Goal: Transaction & Acquisition: Download file/media

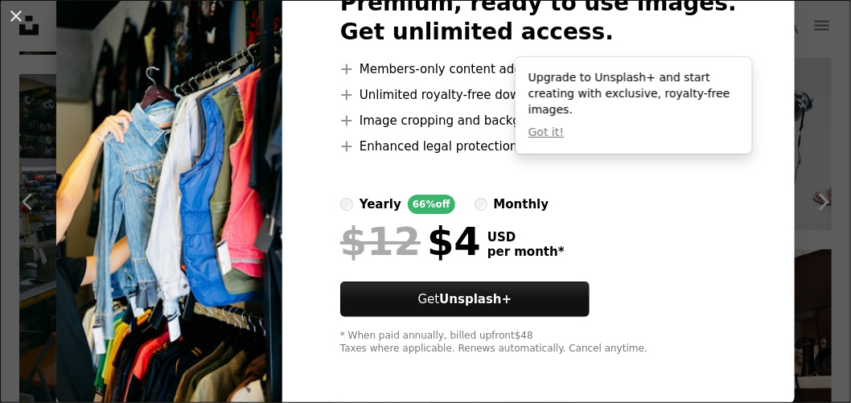
scroll to position [113, 0]
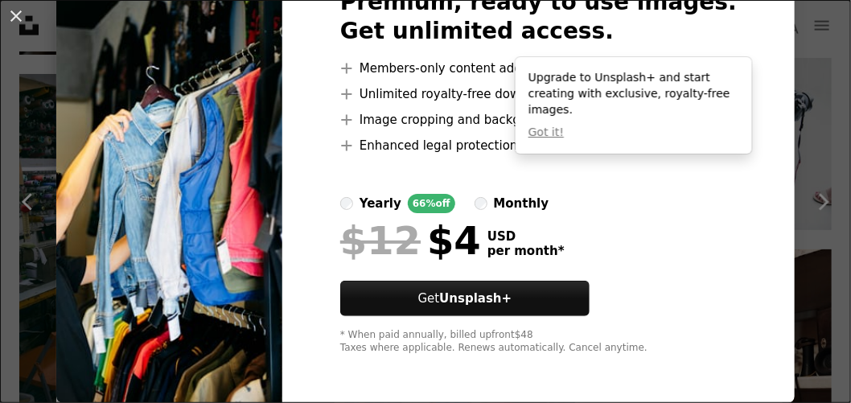
click at [11, 14] on button "An X shape" at bounding box center [15, 15] width 19 height 19
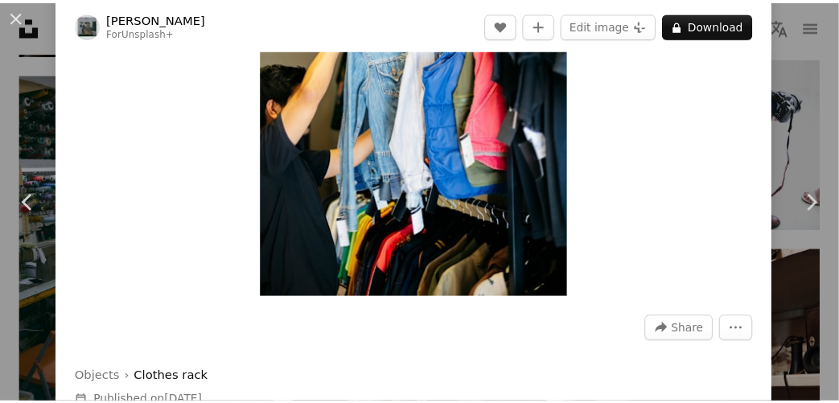
scroll to position [80, 0]
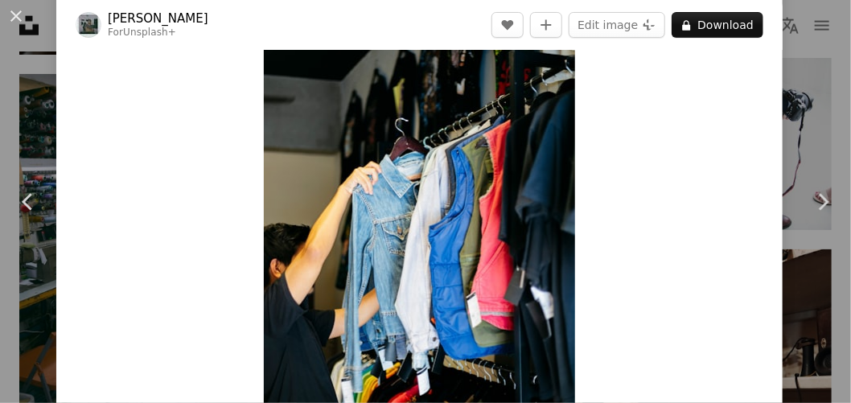
click at [19, 16] on button "An X shape" at bounding box center [15, 15] width 19 height 19
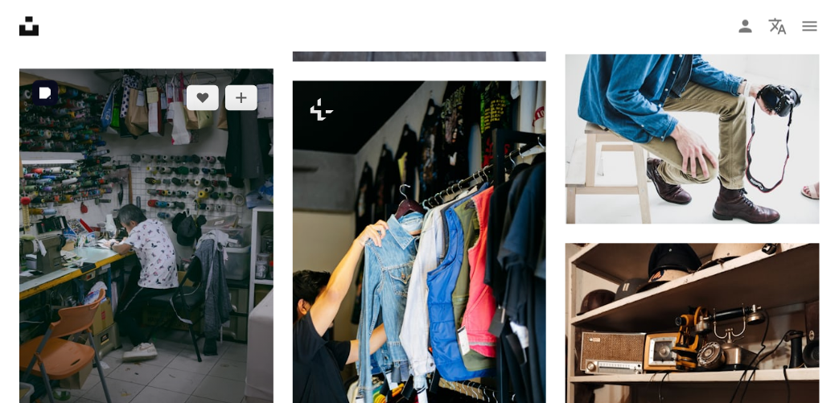
click at [175, 193] on img at bounding box center [146, 258] width 254 height 381
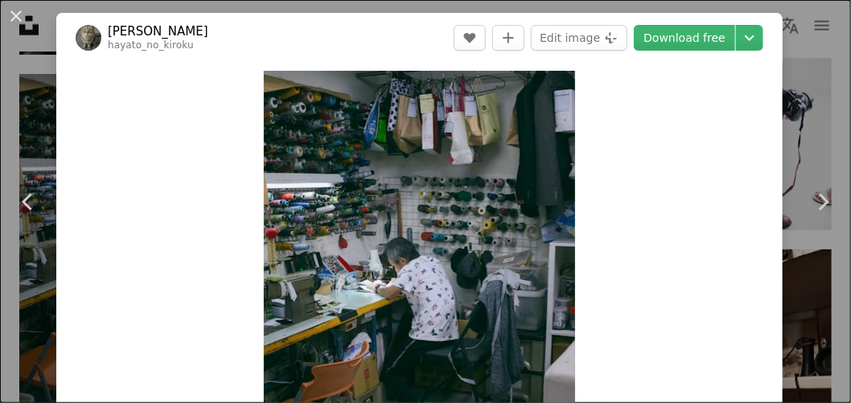
click at [682, 32] on link "Download free" at bounding box center [684, 38] width 101 height 26
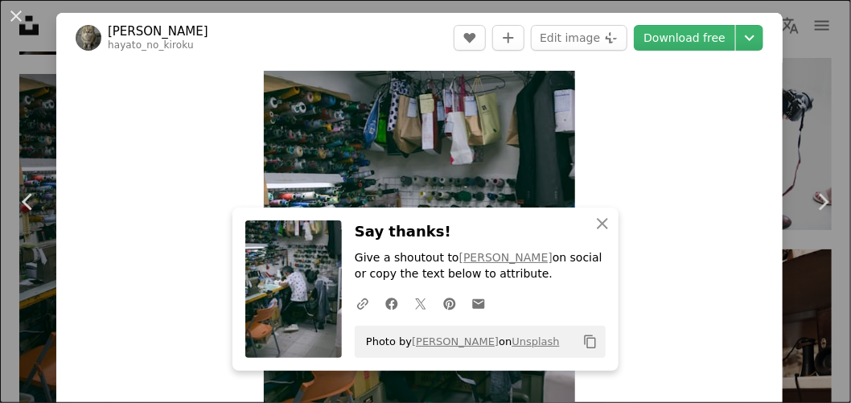
click at [18, 14] on button "An X shape" at bounding box center [15, 15] width 19 height 19
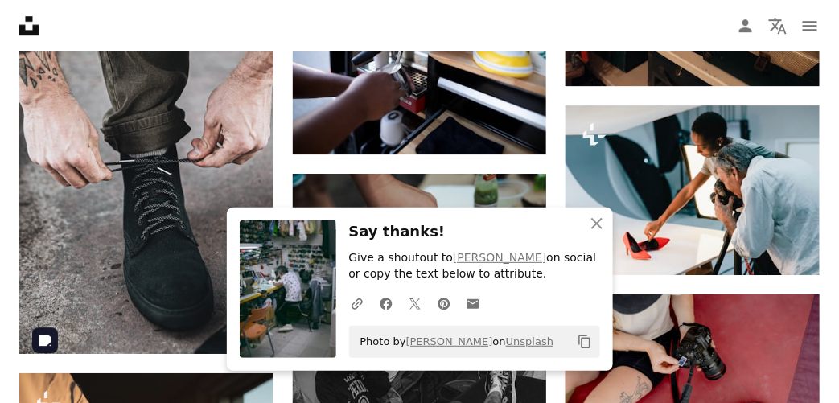
scroll to position [1368, 0]
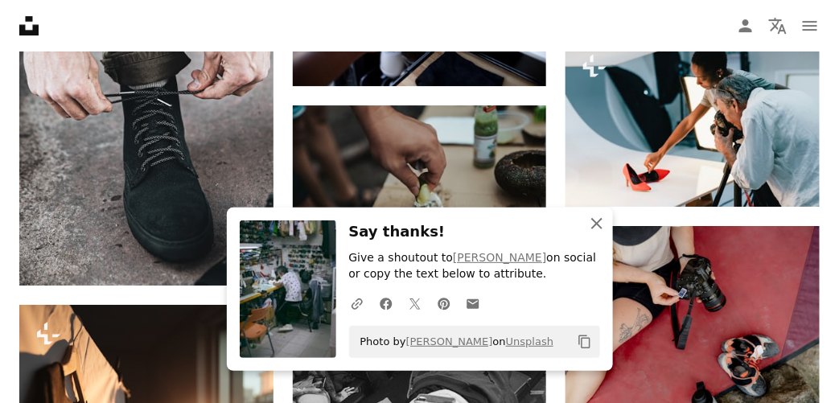
click at [595, 225] on icon "button" at bounding box center [596, 223] width 11 height 11
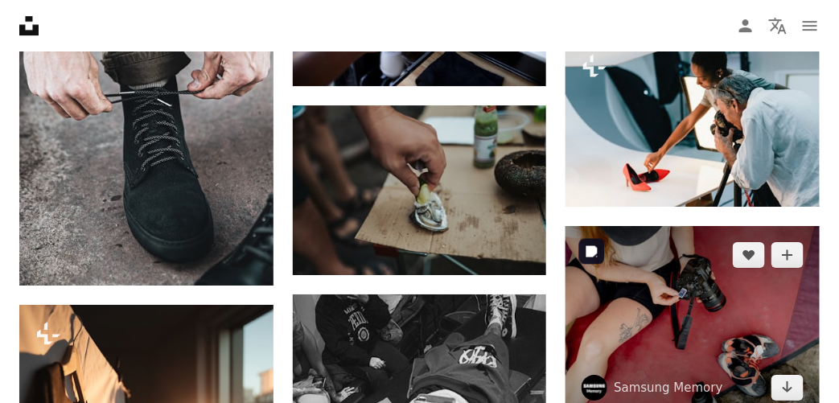
click at [682, 332] on img at bounding box center [693, 321] width 254 height 191
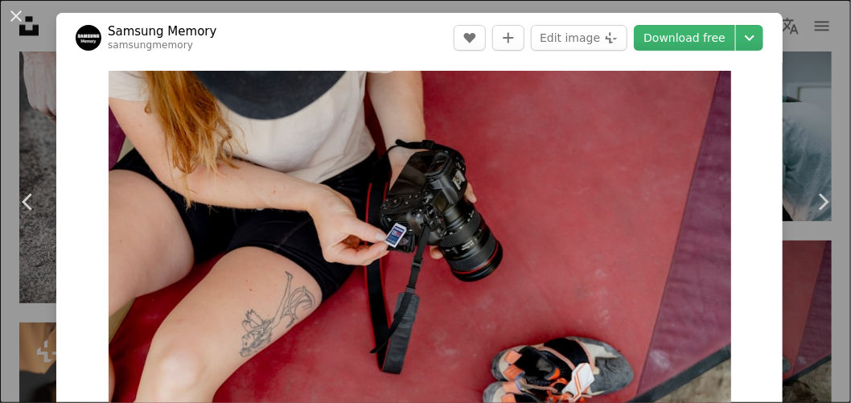
click at [674, 36] on link "Download free" at bounding box center [684, 38] width 101 height 26
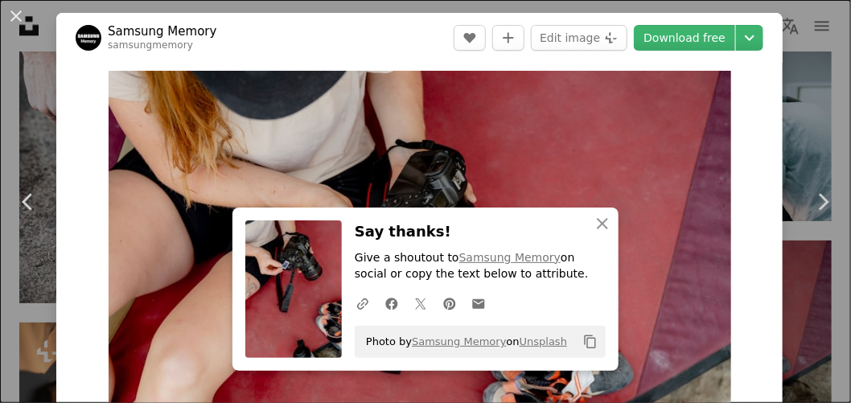
click at [21, 13] on button "An X shape" at bounding box center [15, 15] width 19 height 19
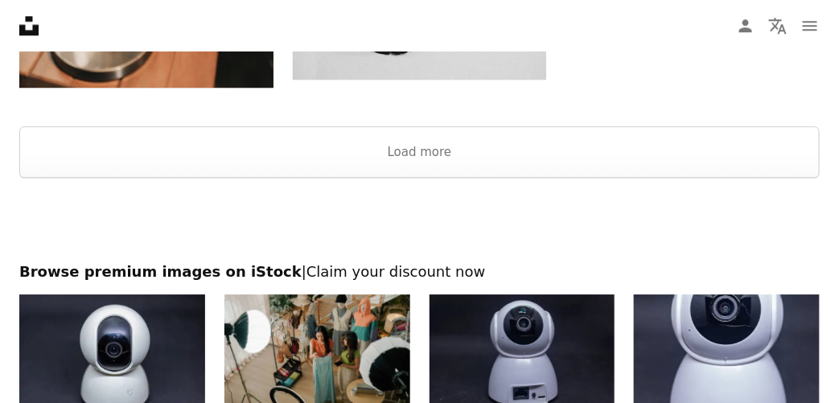
scroll to position [2736, 0]
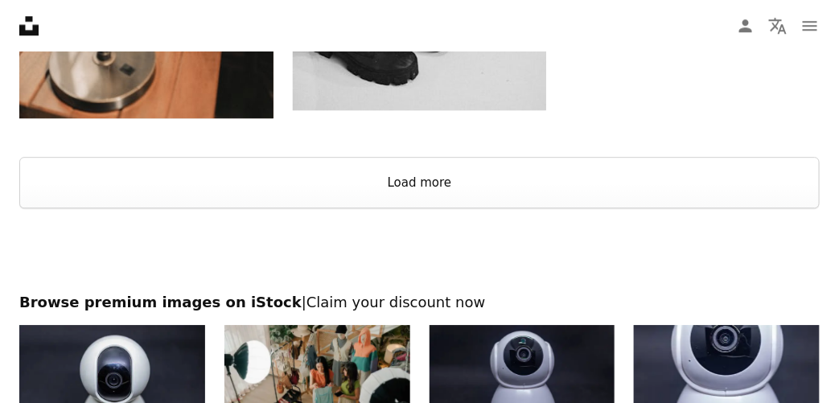
click at [418, 188] on button "Load more" at bounding box center [419, 183] width 801 height 52
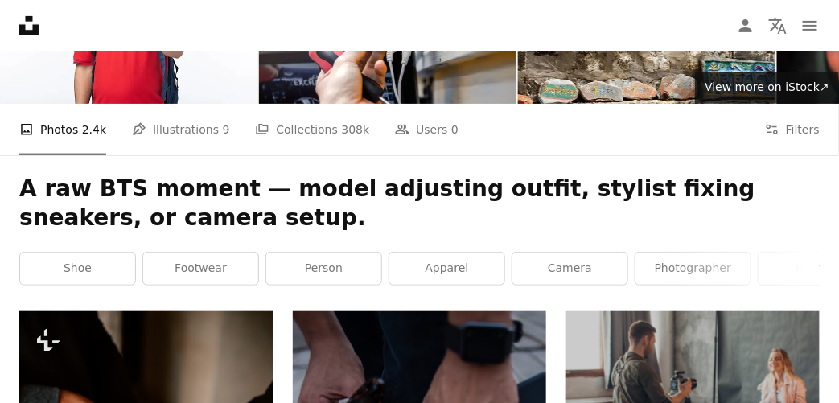
scroll to position [0, 0]
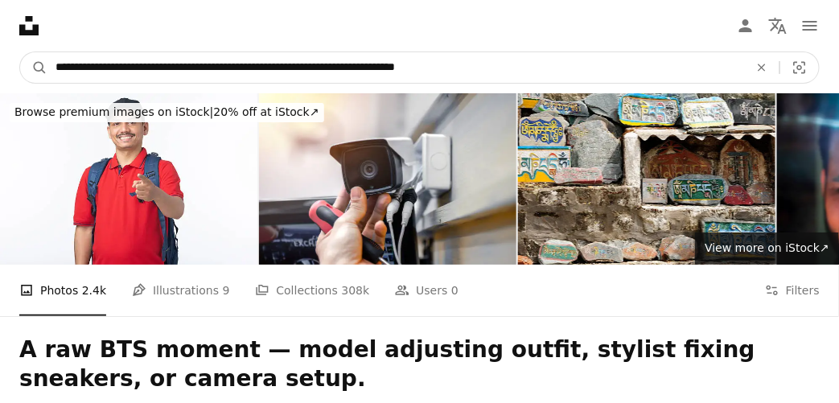
click at [769, 57] on button "An X shape" at bounding box center [761, 67] width 35 height 31
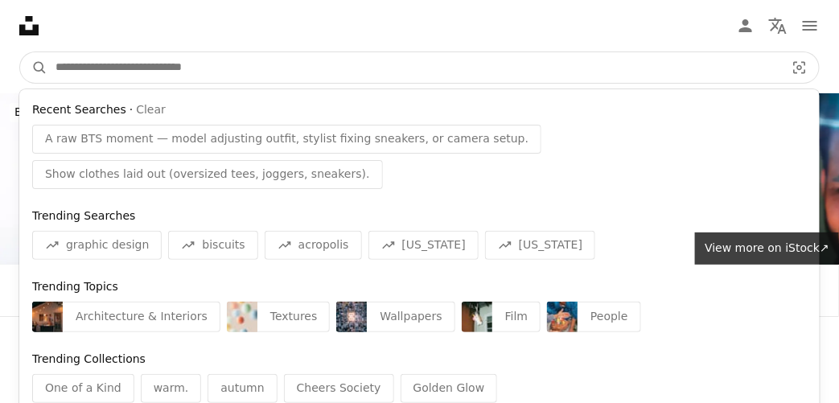
paste input "**********"
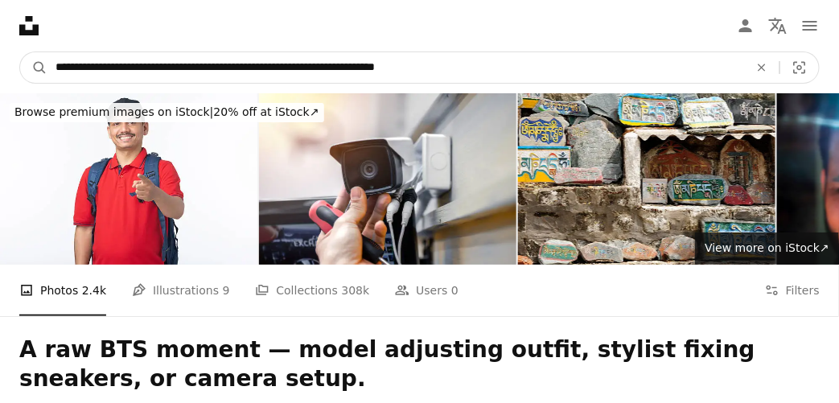
type input "**********"
click at [20, 52] on button "A magnifying glass" at bounding box center [33, 67] width 27 height 31
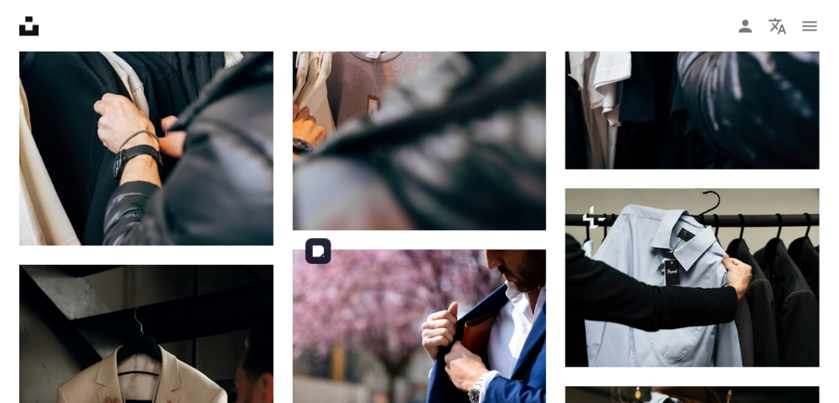
scroll to position [2253, 0]
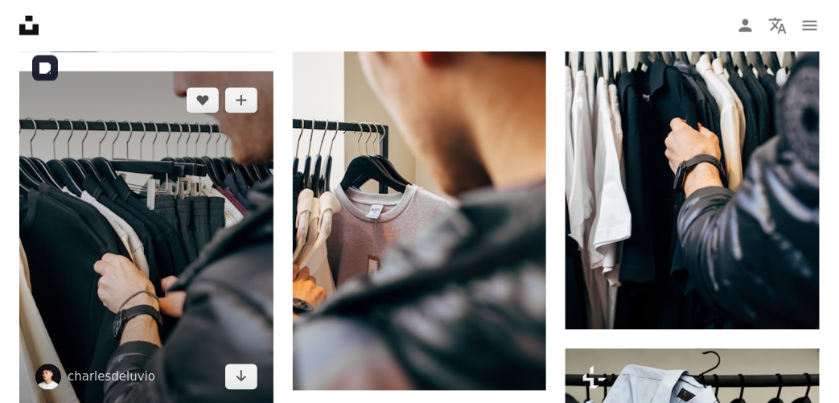
click at [180, 208] on img at bounding box center [146, 239] width 254 height 335
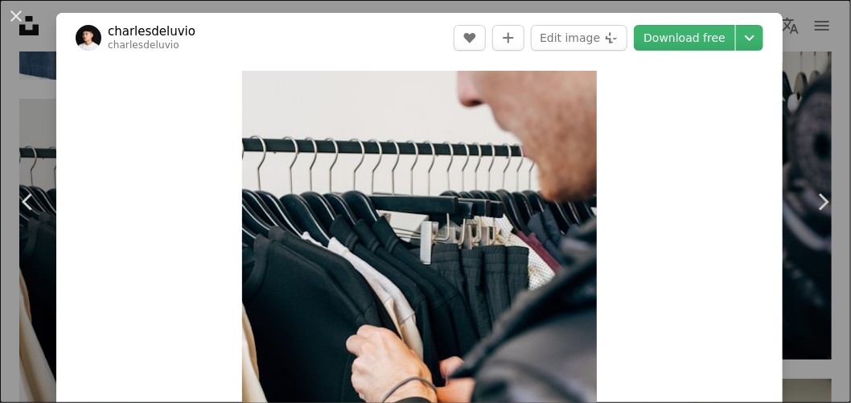
click at [649, 35] on link "Download free" at bounding box center [684, 38] width 101 height 26
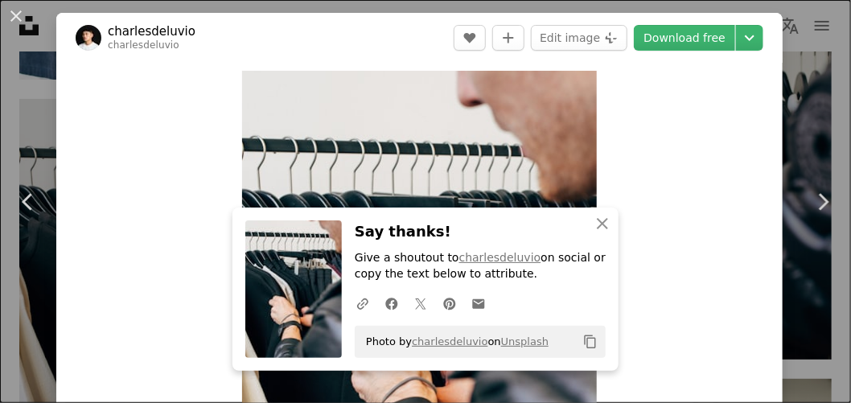
drag, startPoint x: 17, startPoint y: 12, endPoint x: 37, endPoint y: 43, distance: 37.3
click at [17, 12] on button "An X shape" at bounding box center [15, 15] width 19 height 19
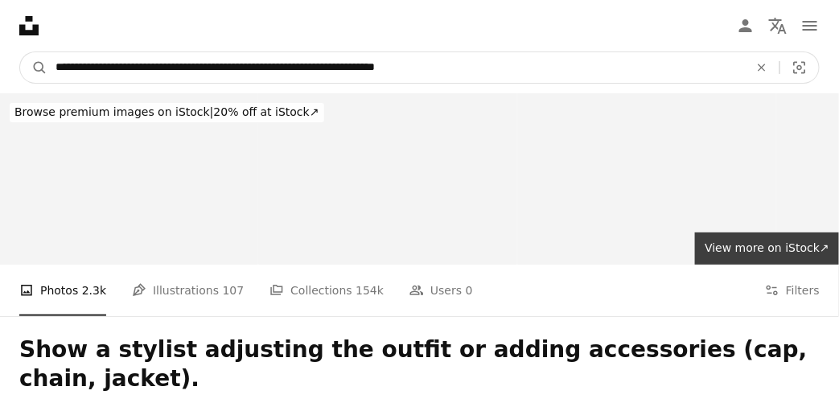
click at [192, 68] on input "**********" at bounding box center [395, 67] width 697 height 31
type input "**********"
click at [20, 52] on button "A magnifying glass" at bounding box center [33, 67] width 27 height 31
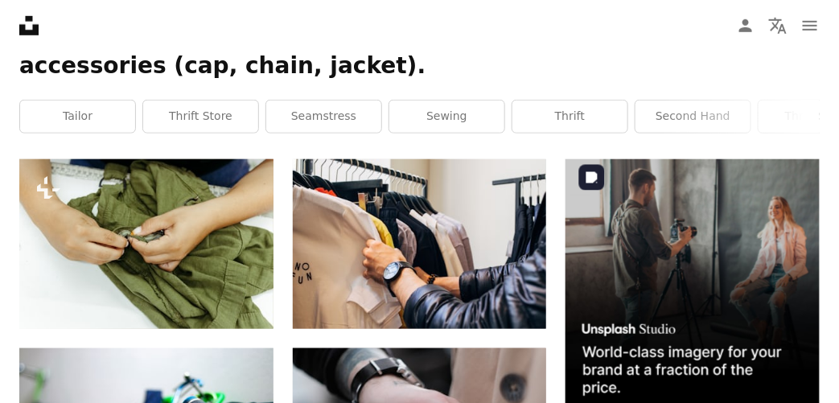
scroll to position [322, 0]
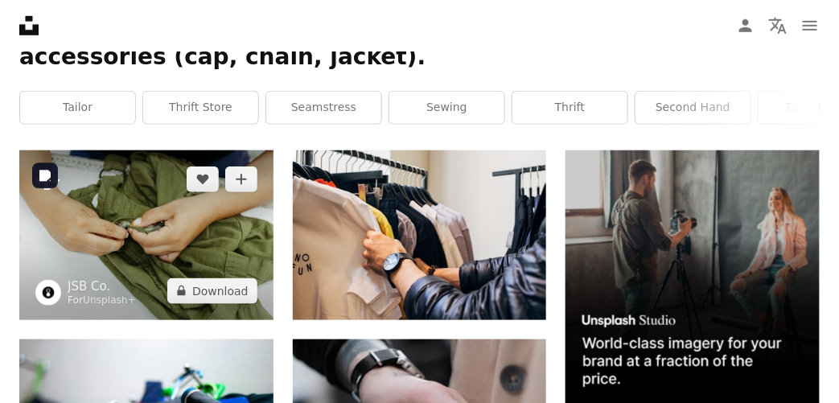
click at [145, 237] on img at bounding box center [146, 235] width 254 height 170
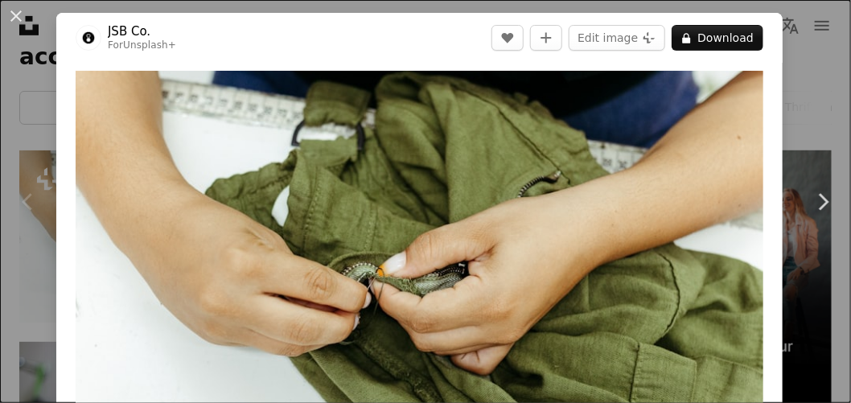
click at [22, 14] on button "An X shape" at bounding box center [15, 15] width 19 height 19
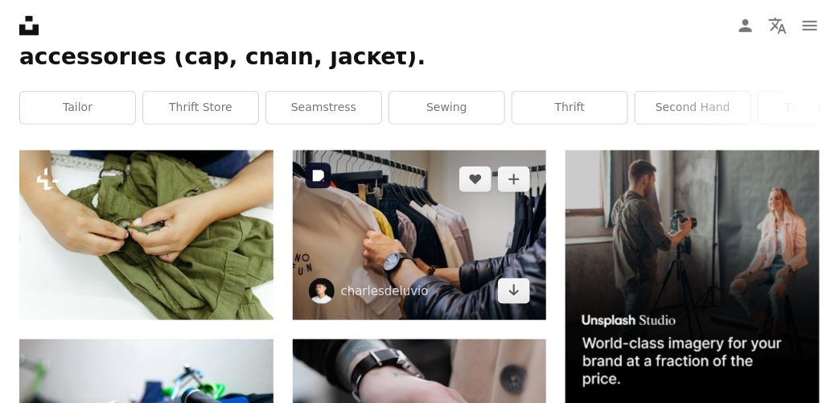
click at [361, 233] on img at bounding box center [420, 235] width 254 height 170
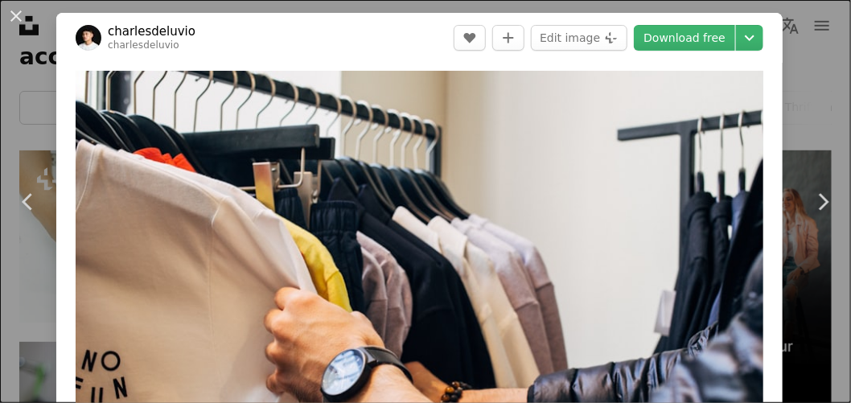
click at [668, 31] on link "Download free" at bounding box center [684, 38] width 101 height 26
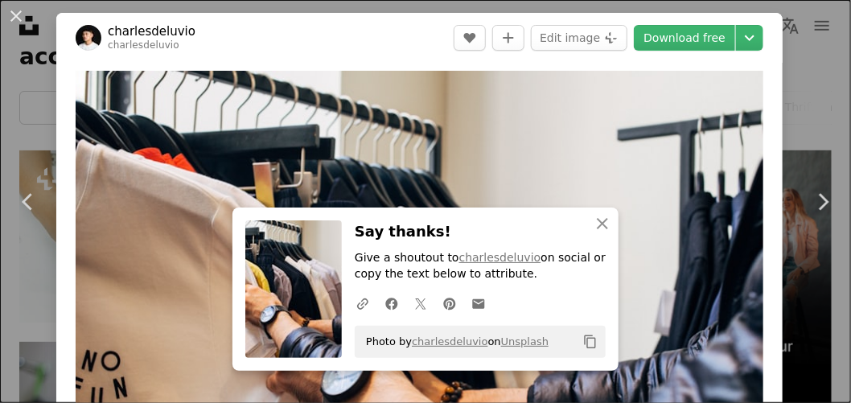
click at [20, 15] on button "An X shape" at bounding box center [15, 15] width 19 height 19
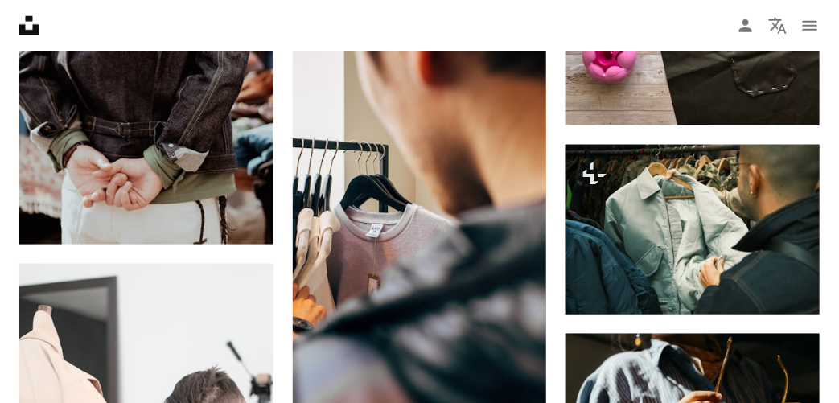
scroll to position [2012, 0]
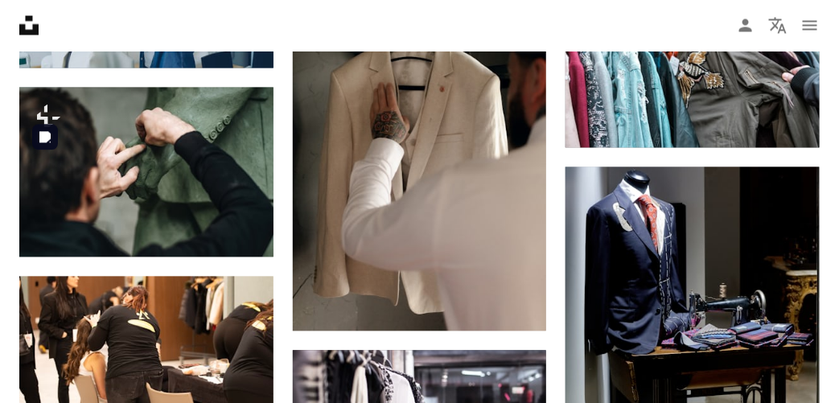
scroll to position [7082, 0]
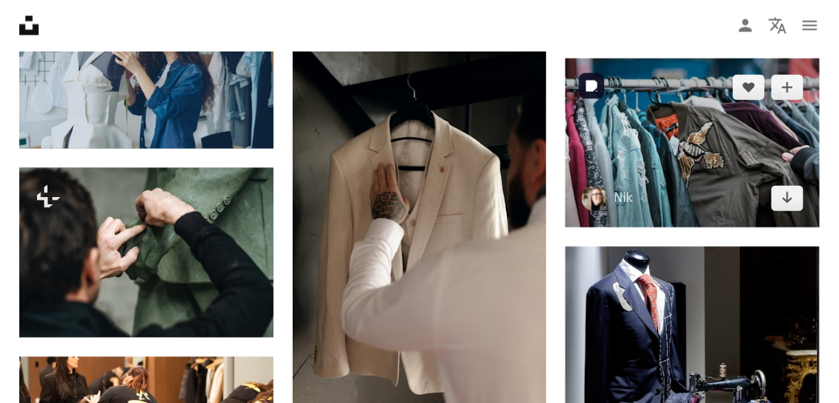
click at [608, 157] on img at bounding box center [693, 144] width 254 height 170
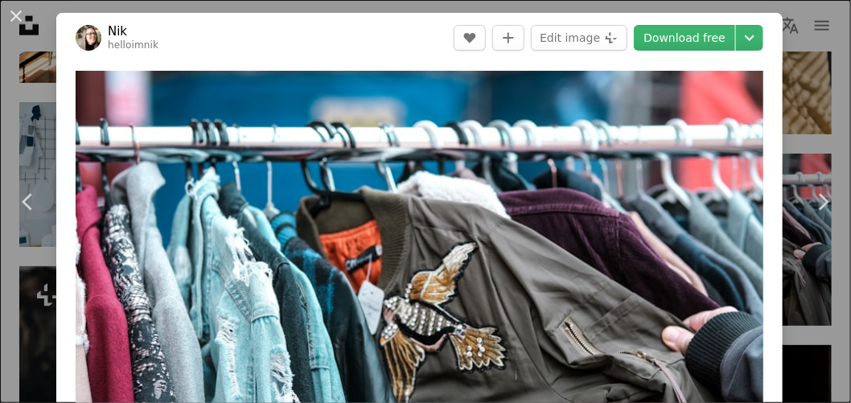
click at [675, 43] on link "Download free" at bounding box center [684, 38] width 101 height 26
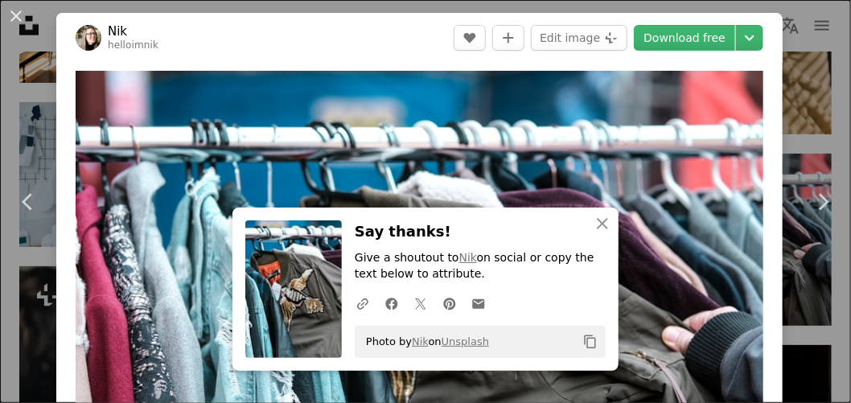
drag, startPoint x: 14, startPoint y: 23, endPoint x: 459, endPoint y: 38, distance: 445.3
click at [14, 23] on button "An X shape" at bounding box center [15, 15] width 19 height 19
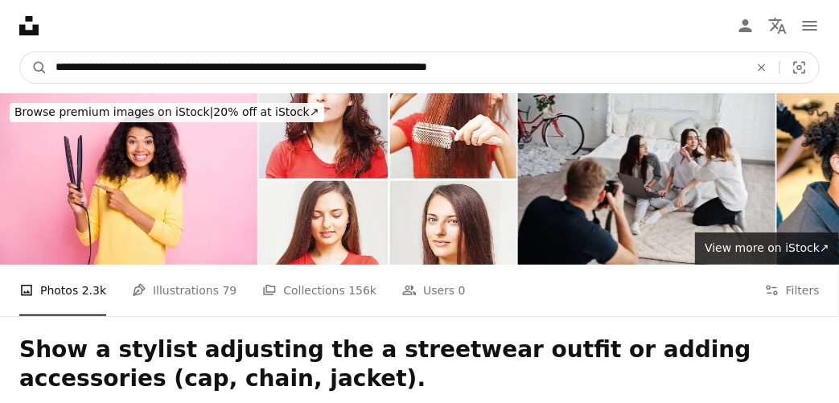
click at [763, 68] on icon "Find visuals sitewide" at bounding box center [761, 67] width 7 height 7
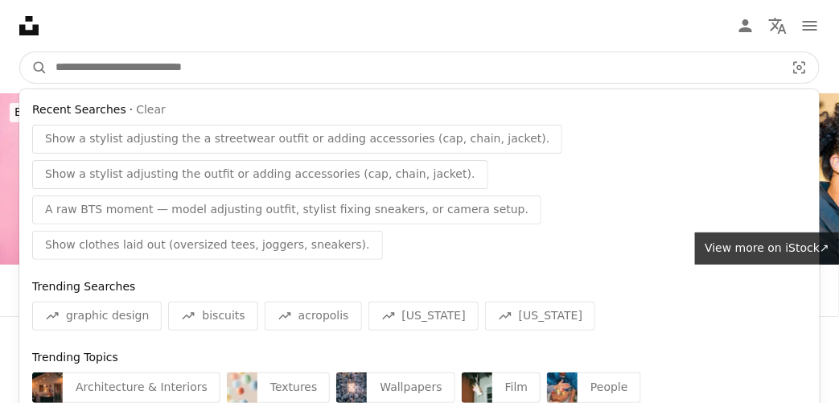
paste input "**********"
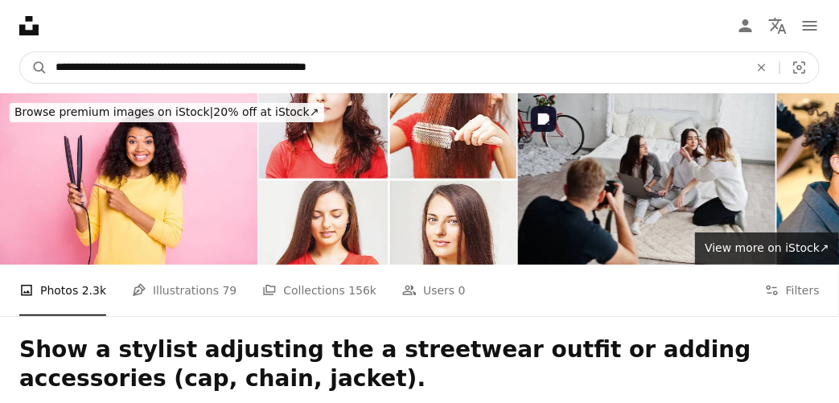
type input "**********"
click at [20, 52] on button "A magnifying glass" at bounding box center [33, 67] width 27 height 31
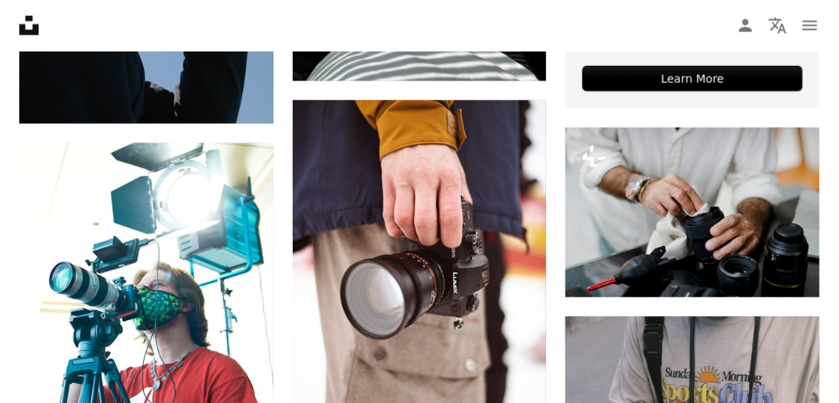
scroll to position [724, 0]
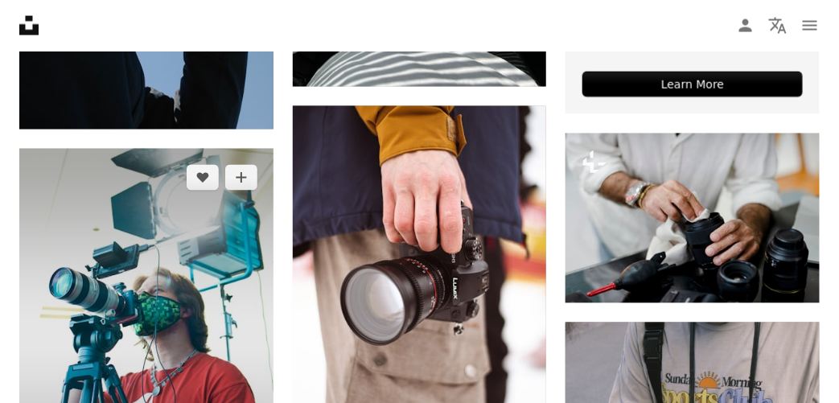
click at [122, 287] on img at bounding box center [146, 339] width 254 height 381
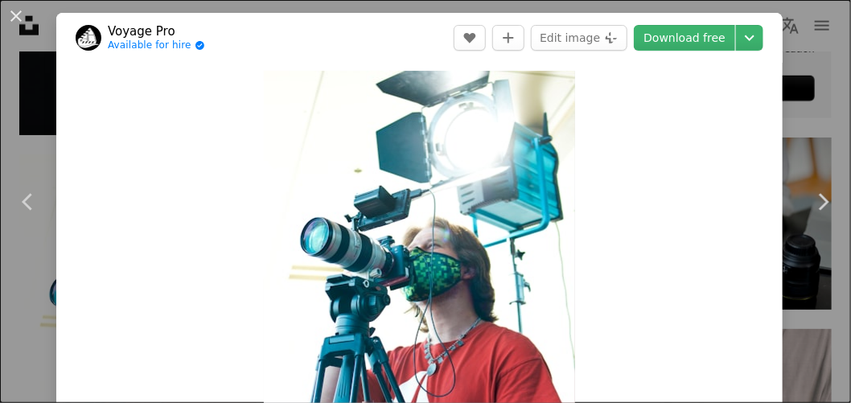
click at [694, 34] on link "Download free" at bounding box center [684, 38] width 101 height 26
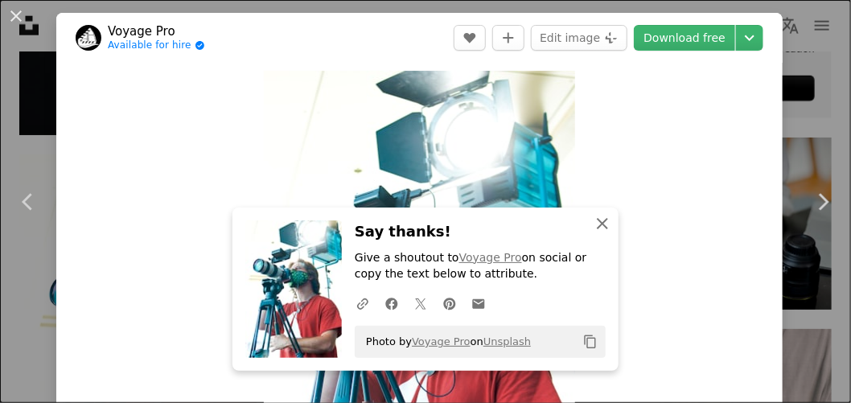
click at [600, 227] on icon "button" at bounding box center [602, 223] width 11 height 11
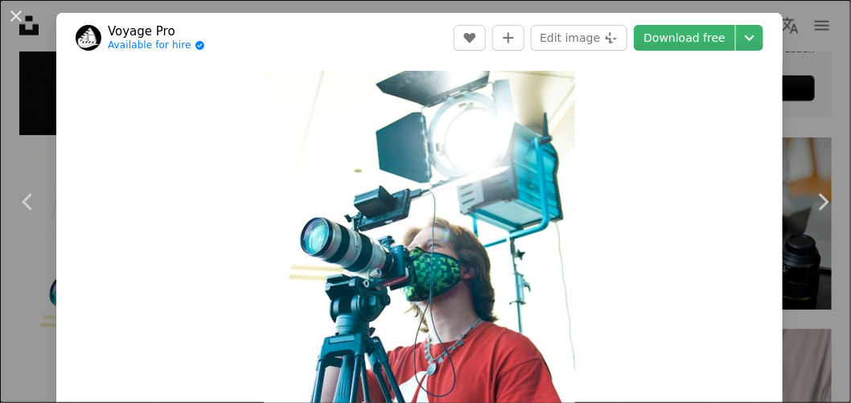
click at [10, 19] on button "An X shape" at bounding box center [15, 15] width 19 height 19
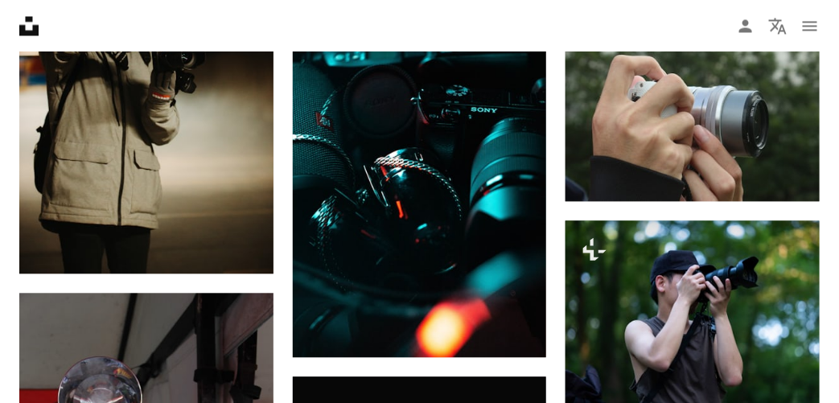
scroll to position [2656, 0]
